Goal: Information Seeking & Learning: Find specific fact

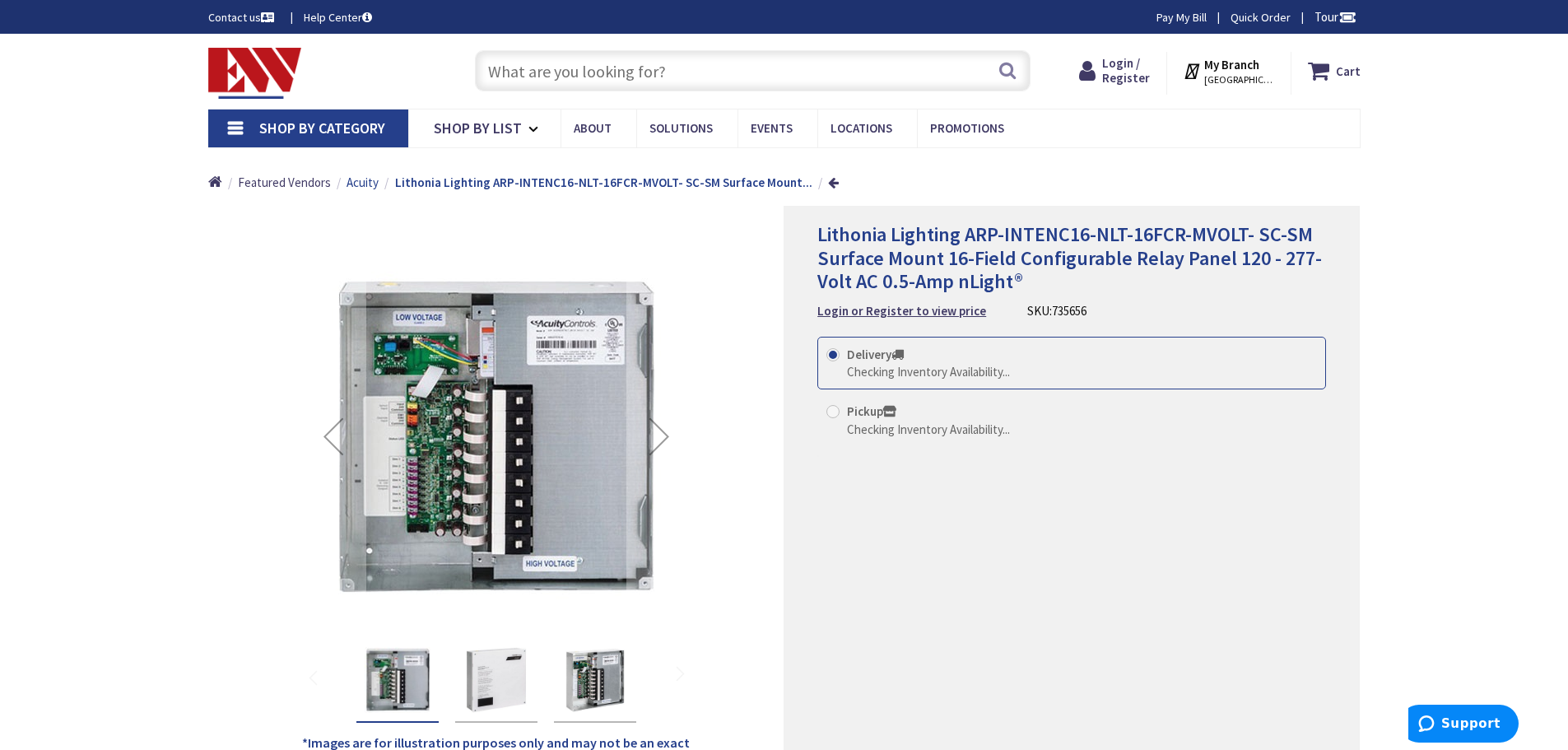
type input "[GEOGRAPHIC_DATA][STREET_ADDRESS][GEOGRAPHIC_DATA]"
click at [359, 181] on span "Acuity" at bounding box center [362, 182] width 32 height 15
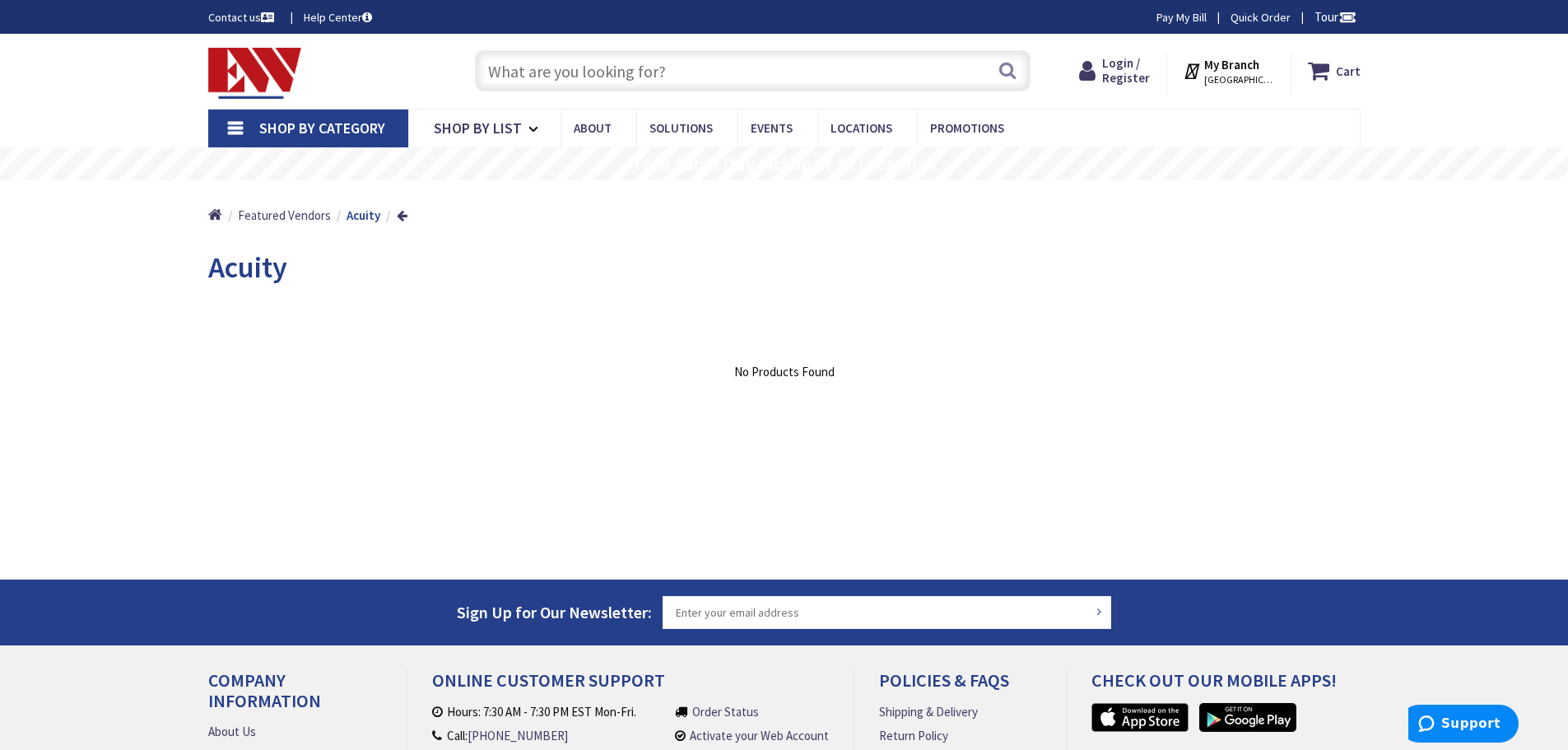
click at [659, 72] on input "text" at bounding box center [753, 70] width 556 height 41
type input "fcr relay"
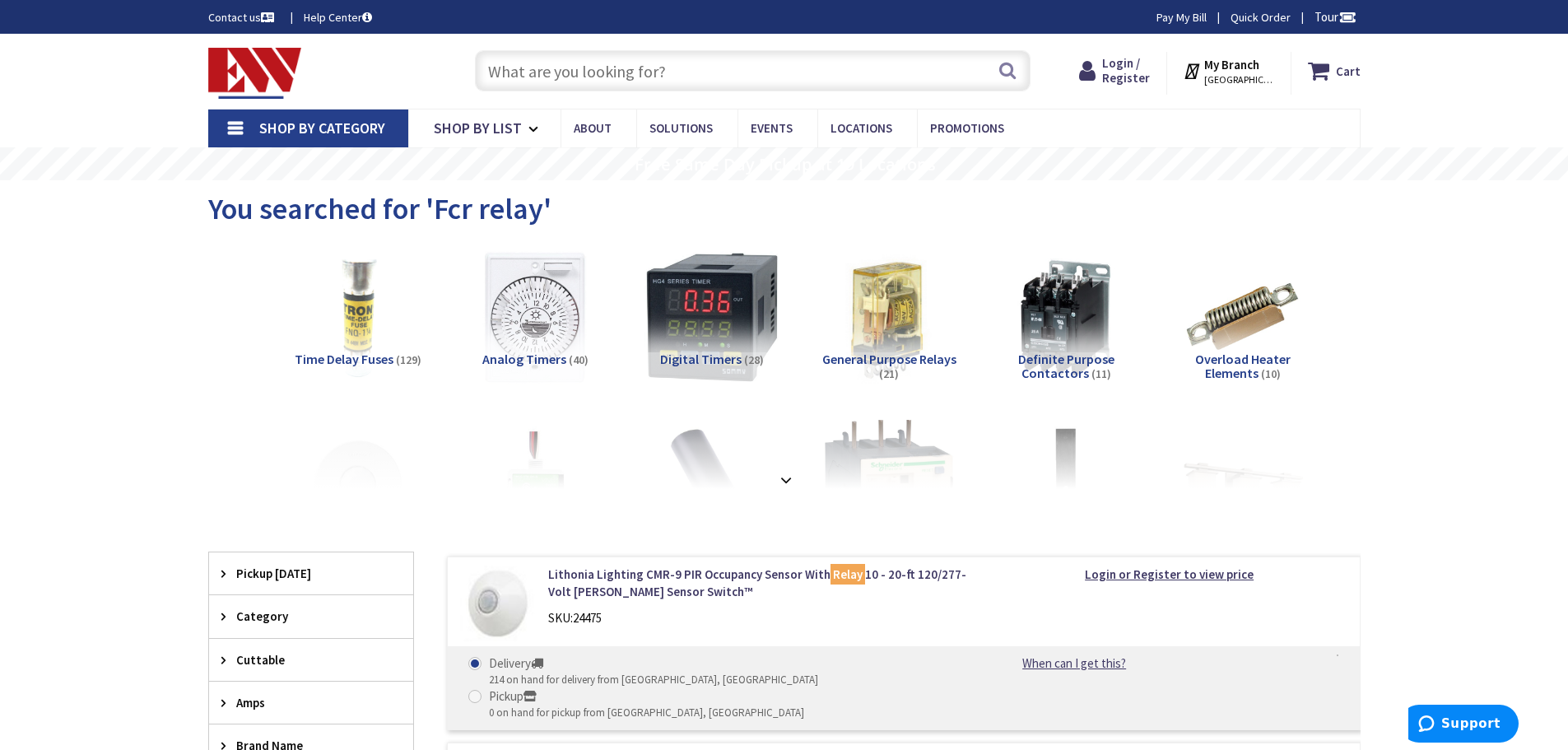
click at [721, 73] on input "text" at bounding box center [753, 70] width 556 height 41
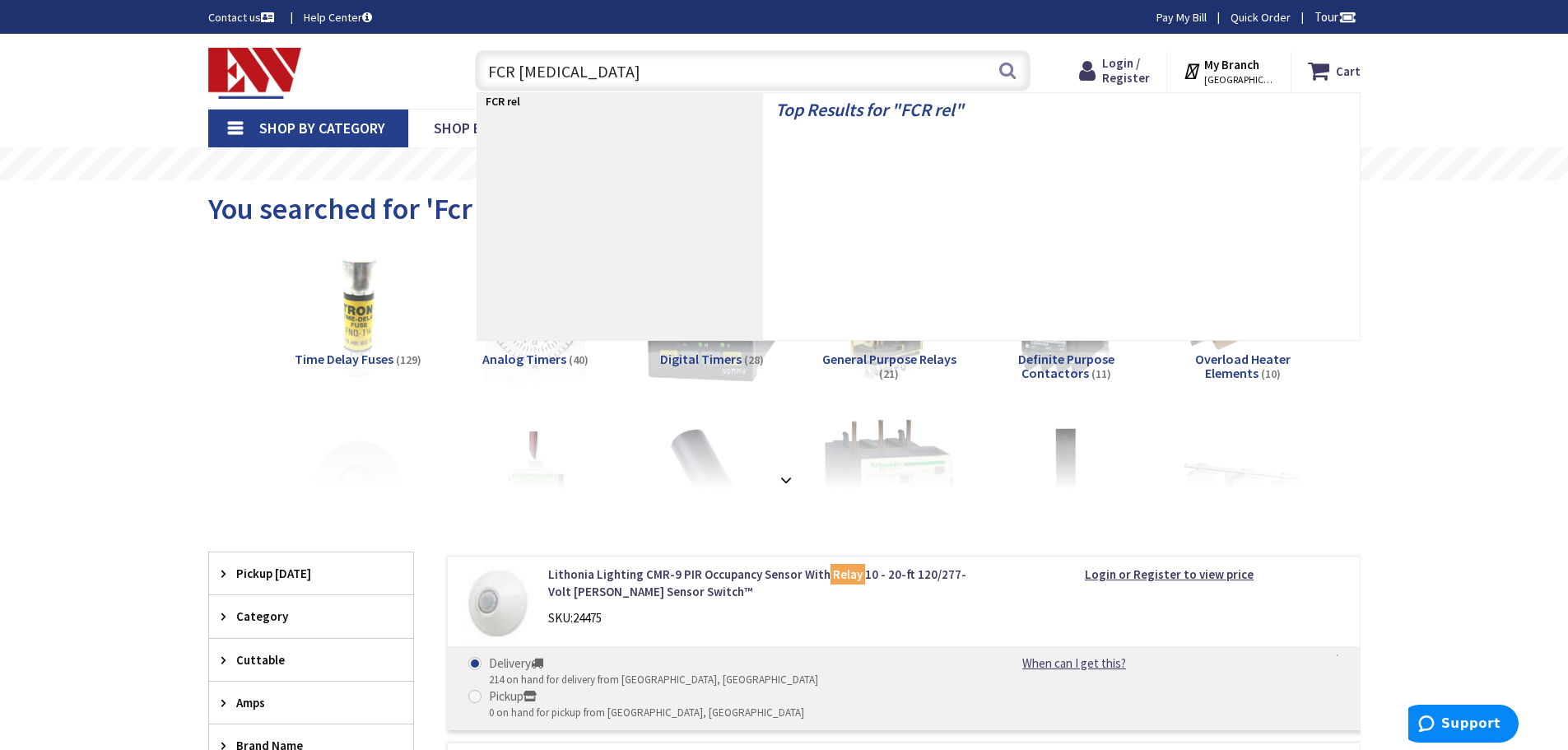
type input "FCR relay"
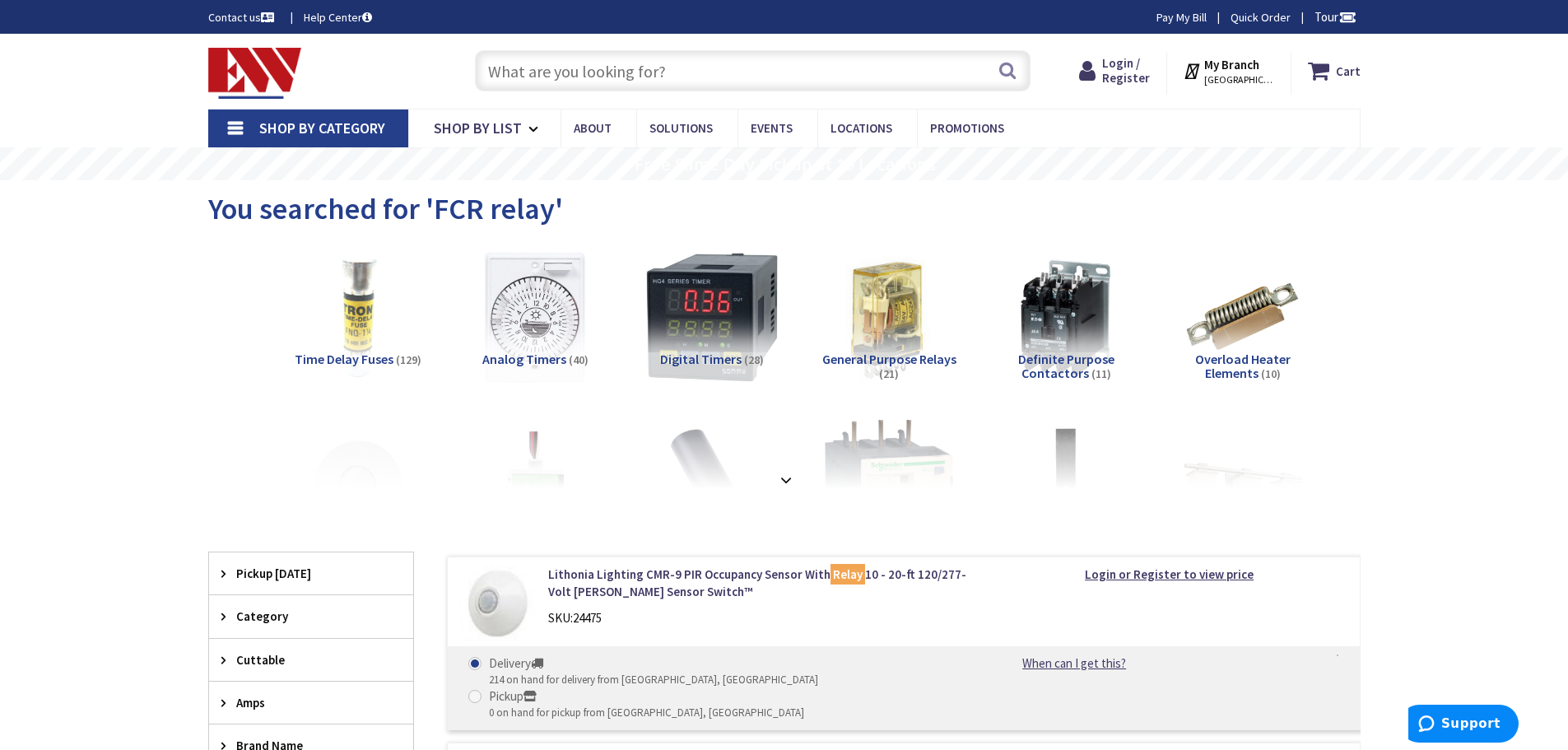
scroll to position [261, 0]
